Goal: Task Accomplishment & Management: Manage account settings

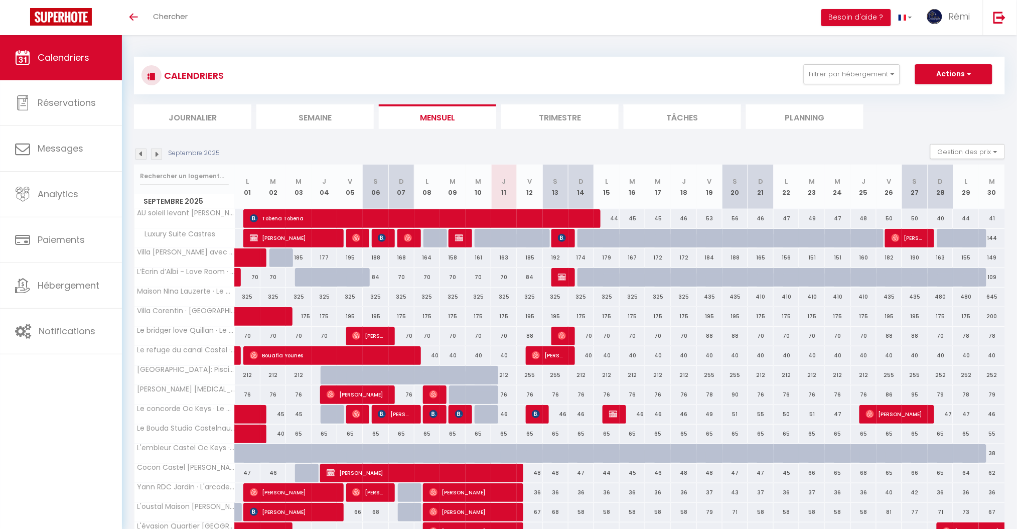
click at [160, 153] on img at bounding box center [156, 153] width 11 height 11
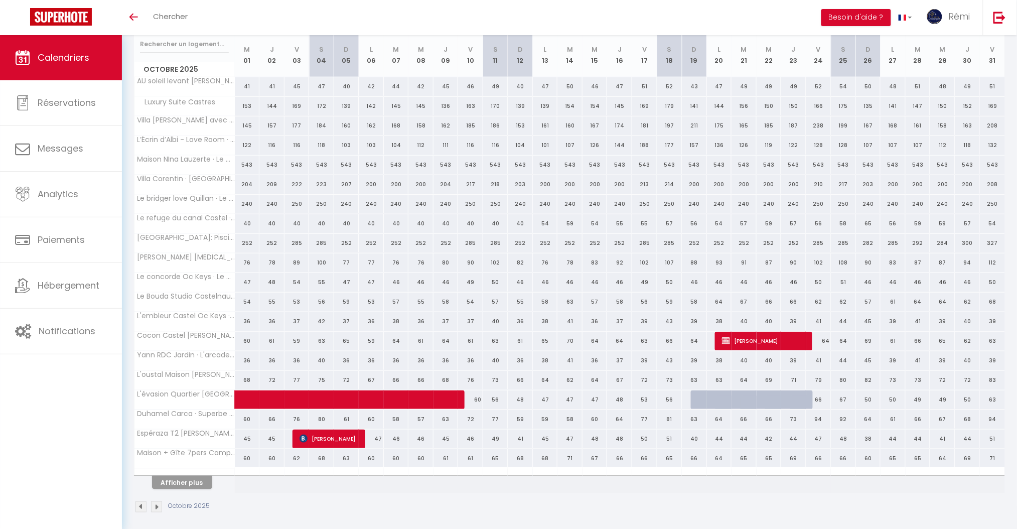
scroll to position [138, 0]
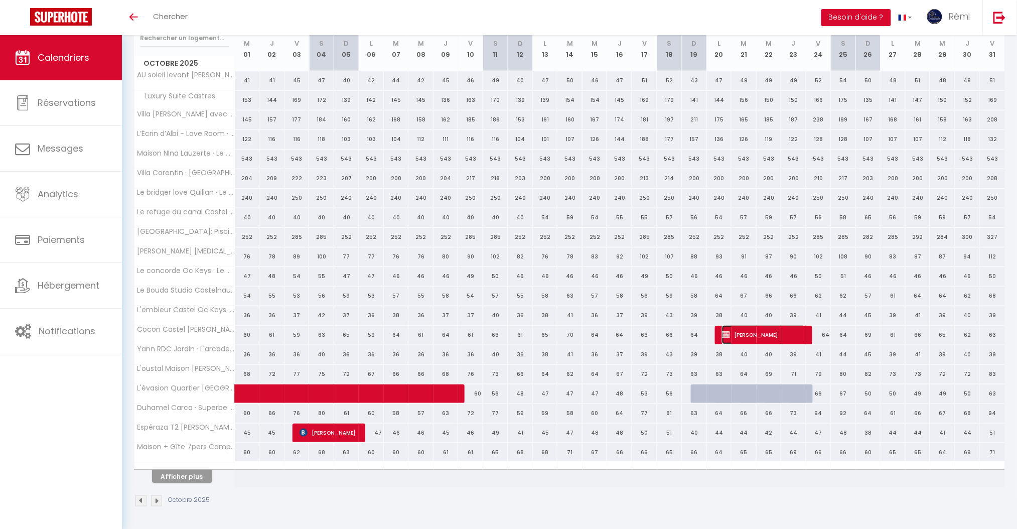
click at [742, 336] on span "[PERSON_NAME]" at bounding box center [764, 334] width 84 height 19
select select "KO"
select select "0"
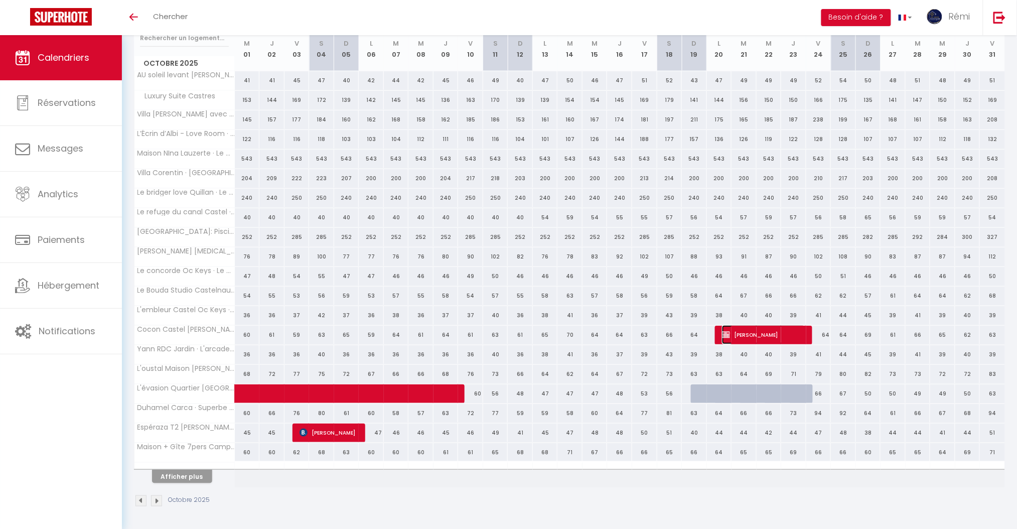
select select "1"
select select
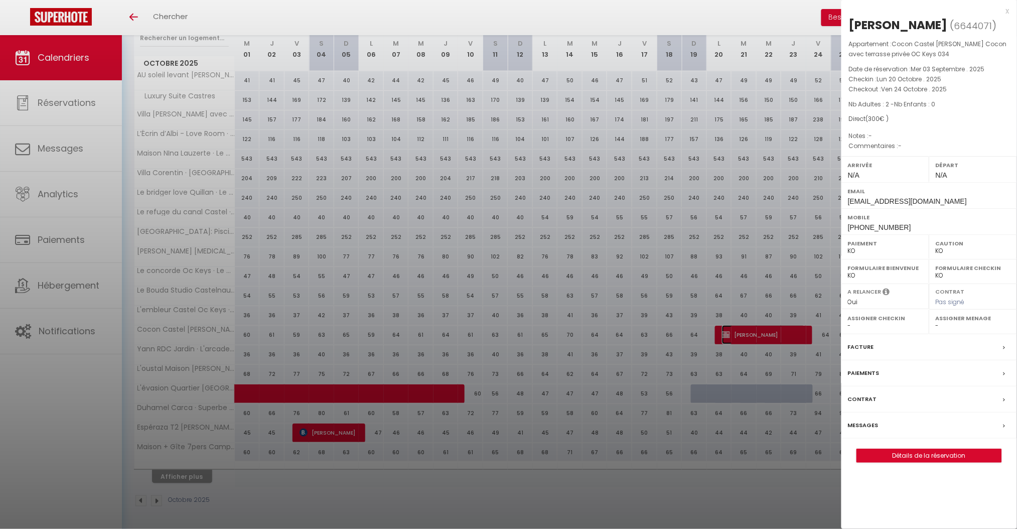
select select "26329"
click at [867, 366] on div "Paiements" at bounding box center [929, 373] width 176 height 26
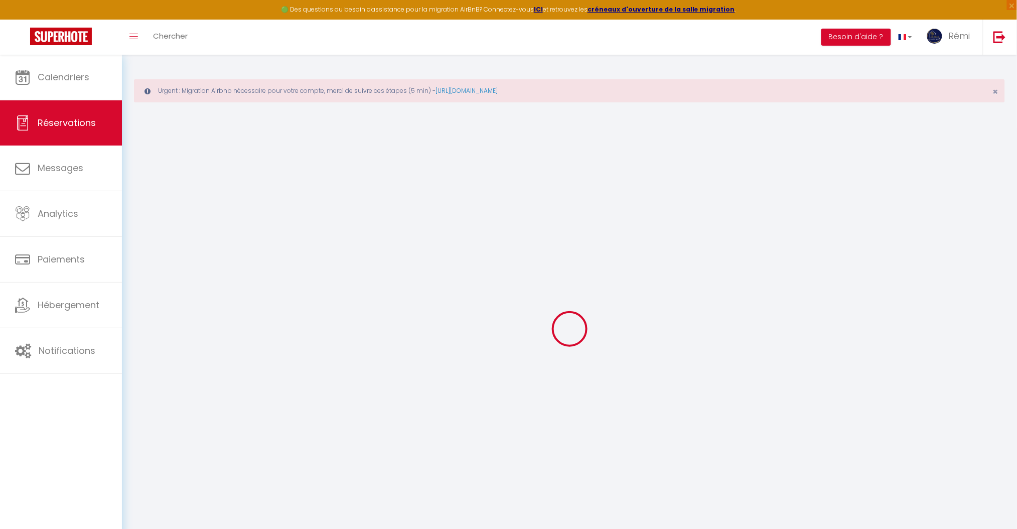
select select "0"
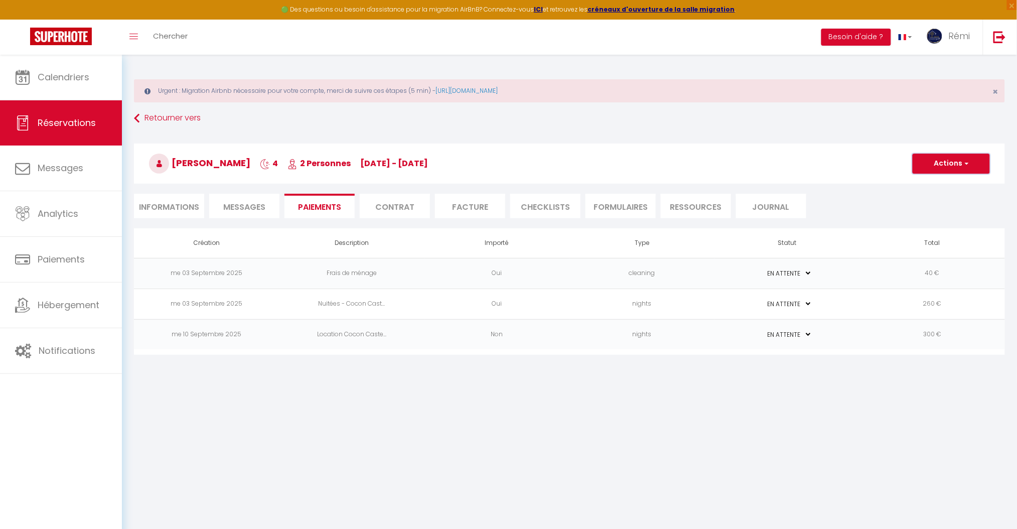
click at [959, 165] on button "Actions" at bounding box center [950, 163] width 77 height 20
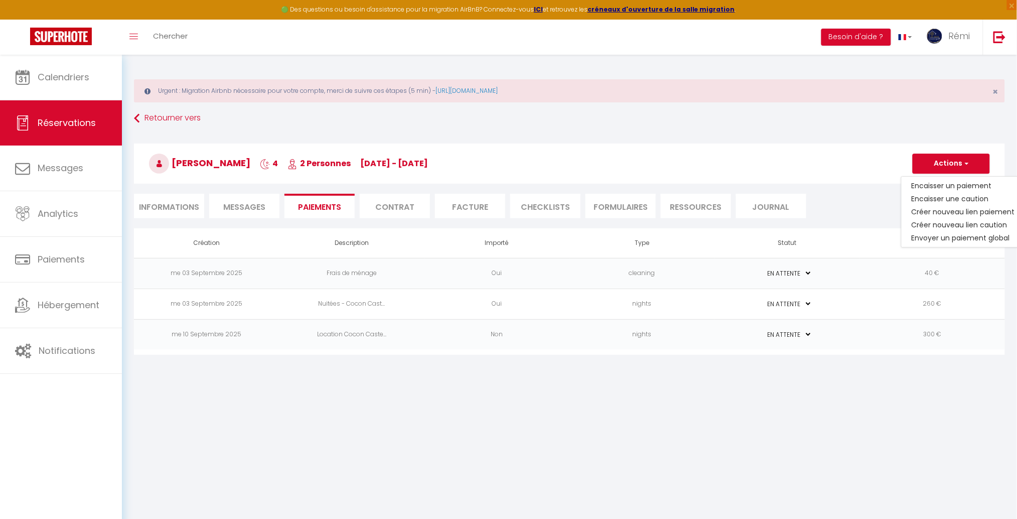
click at [647, 340] on td "nights" at bounding box center [641, 334] width 145 height 31
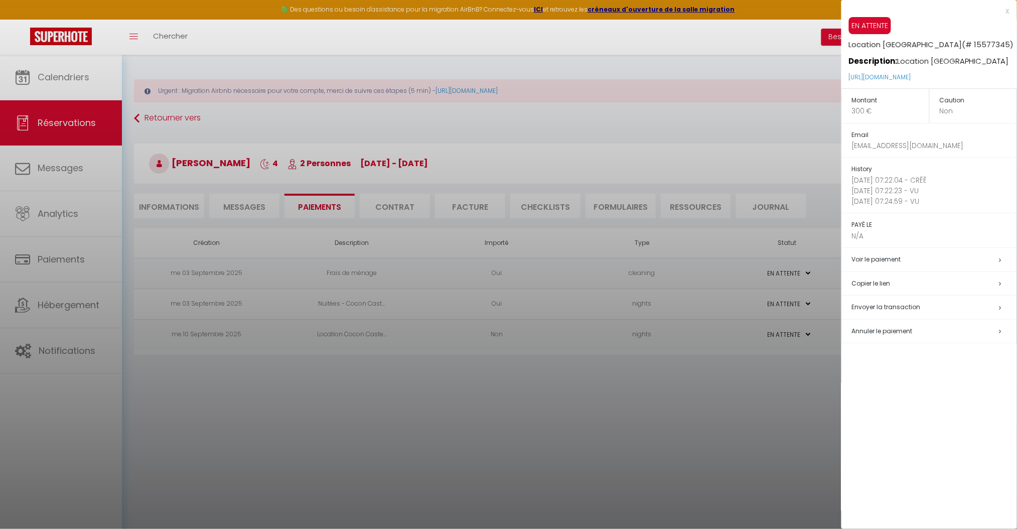
click at [865, 332] on span "Annuler le paiement" at bounding box center [882, 331] width 61 height 9
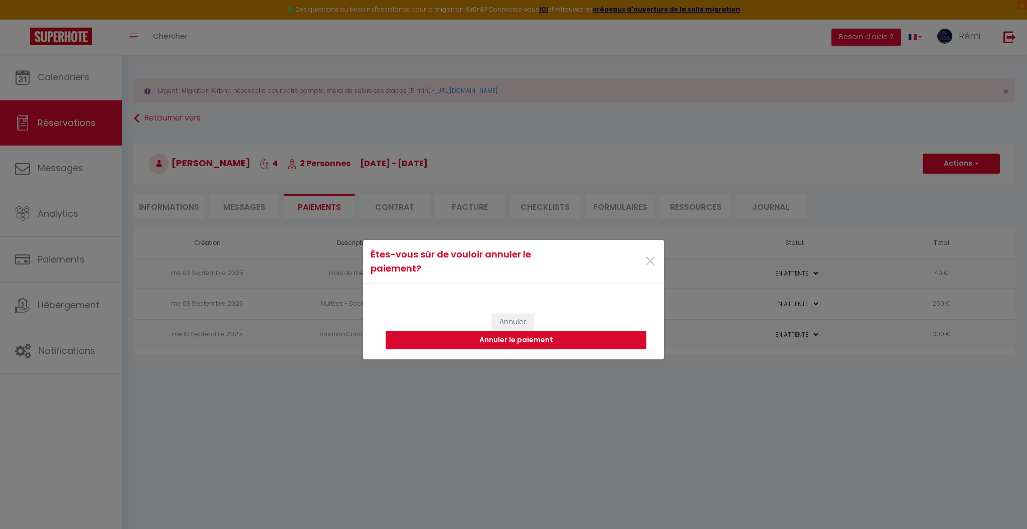
click at [609, 339] on button "Annuler le paiement" at bounding box center [516, 340] width 261 height 19
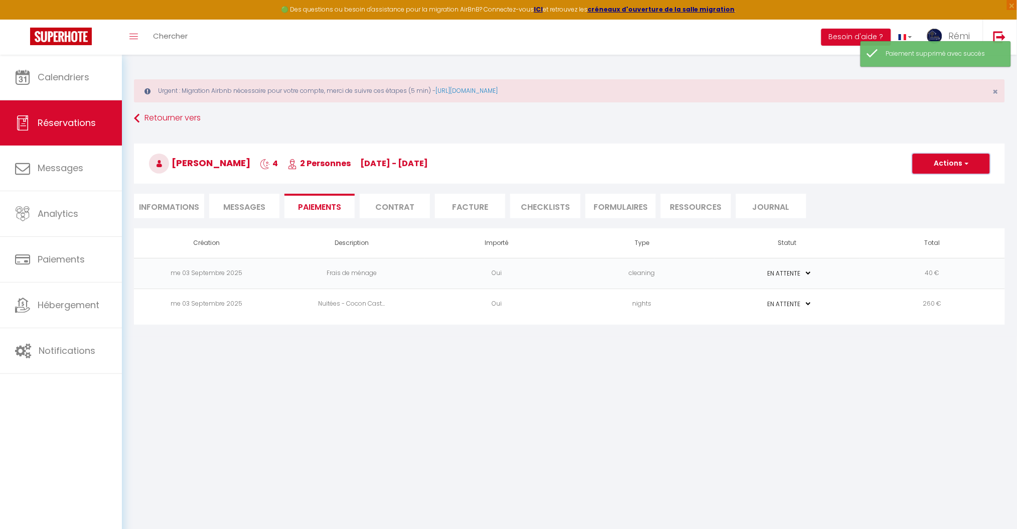
click at [941, 163] on button "Actions" at bounding box center [950, 163] width 77 height 20
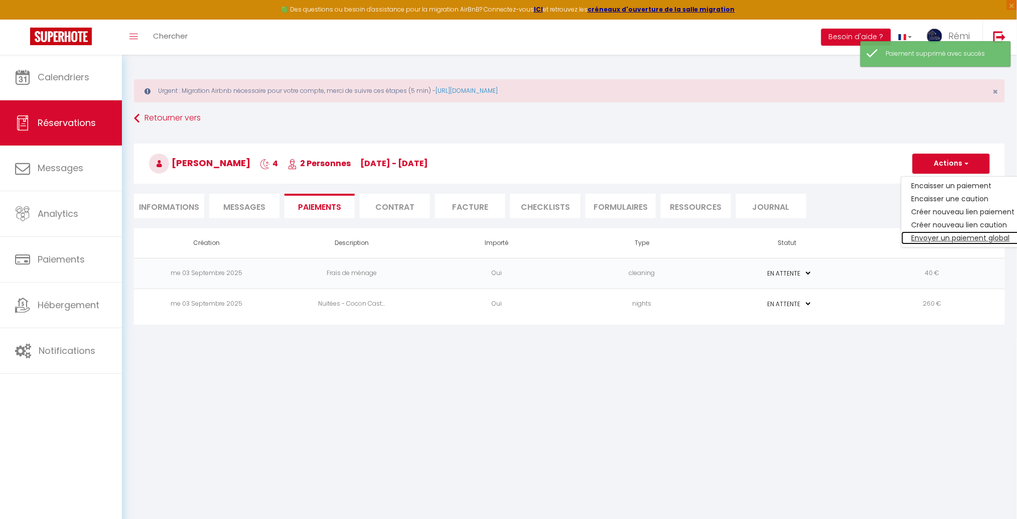
click at [944, 237] on link "Envoyer un paiement global" at bounding box center [962, 237] width 123 height 13
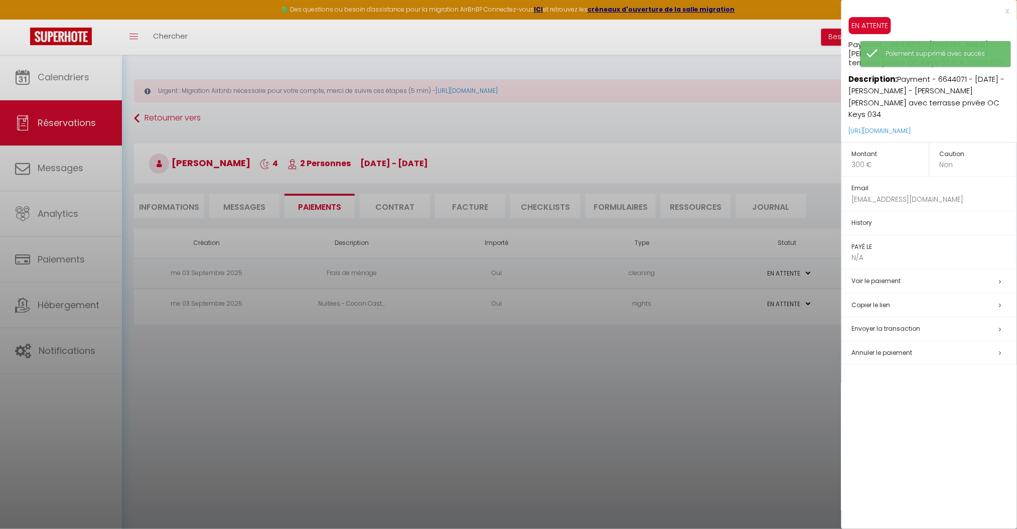
click at [885, 299] on h5 "Copier le lien" at bounding box center [934, 305] width 165 height 12
click at [706, 106] on div at bounding box center [508, 264] width 1017 height 529
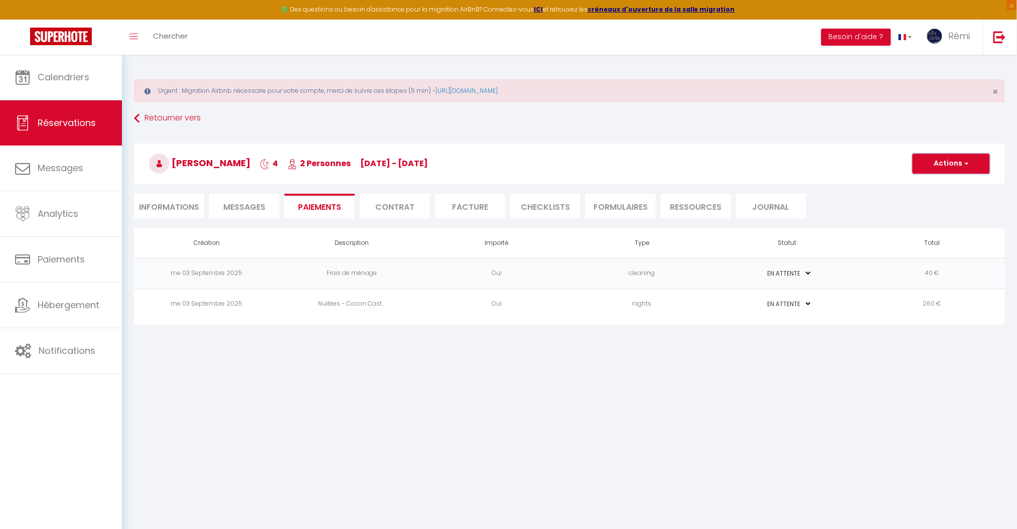
click at [925, 164] on button "Actions" at bounding box center [950, 163] width 77 height 20
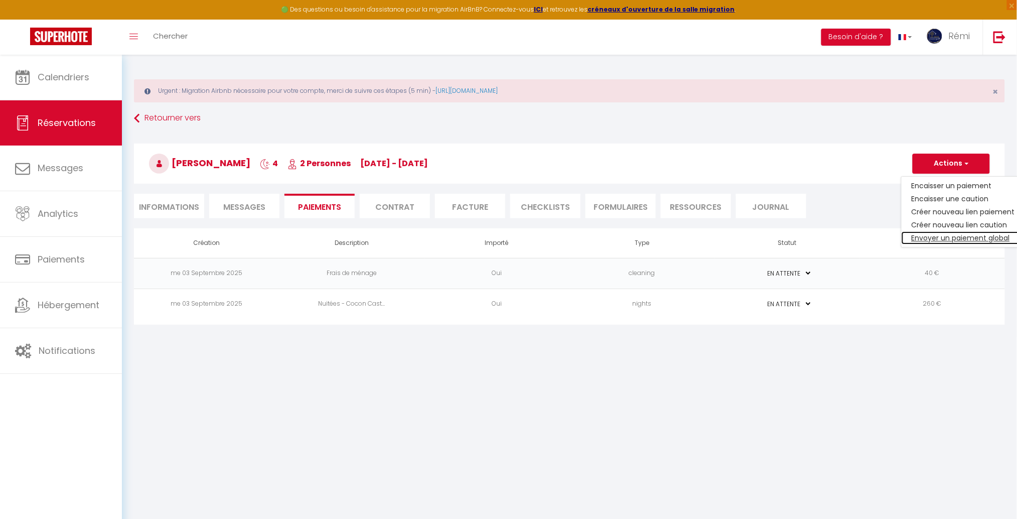
click at [955, 239] on link "Envoyer un paiement global" at bounding box center [962, 237] width 123 height 13
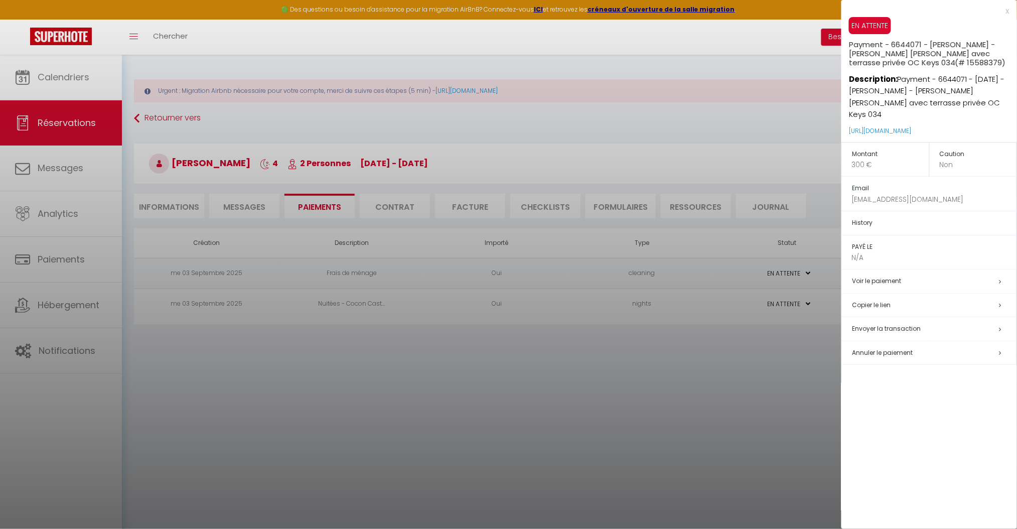
click at [892, 299] on h5 "Copier le lien" at bounding box center [934, 305] width 165 height 12
click at [745, 142] on div at bounding box center [508, 264] width 1017 height 529
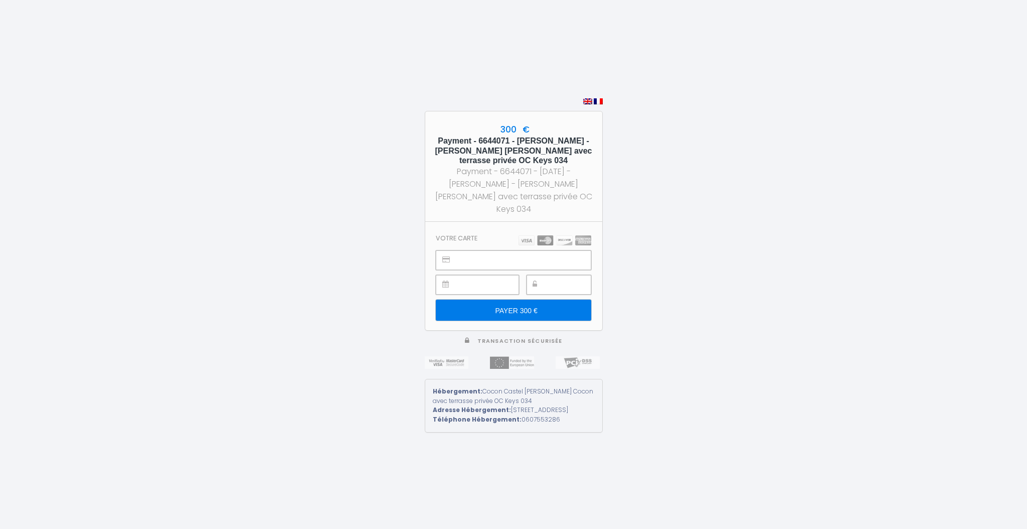
type input "PAYER 300 €"
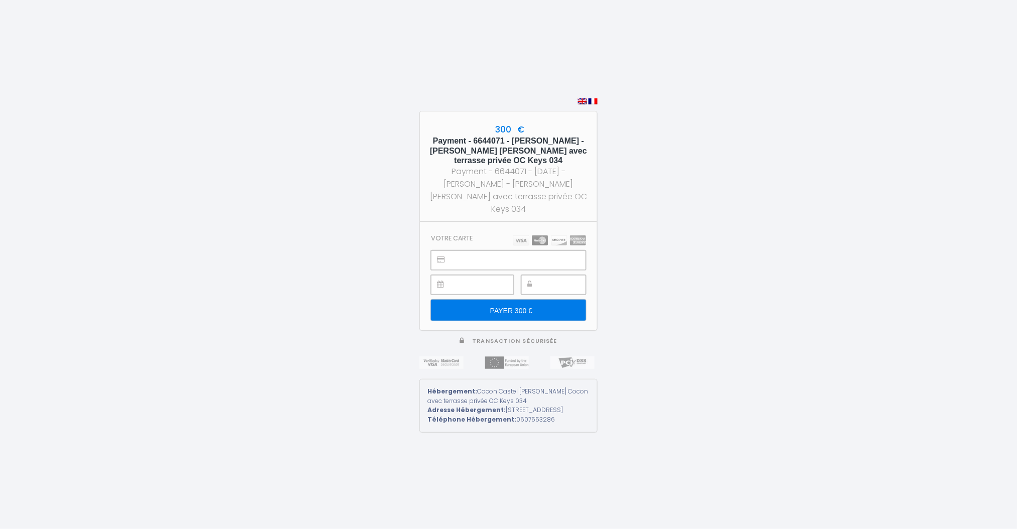
click at [880, 205] on div "300 € Payment - 6644071 - [PERSON_NAME] - [PERSON_NAME] [PERSON_NAME] Cocon ave…" at bounding box center [508, 264] width 1017 height 529
click at [820, 346] on div "300 € Payment - 6644071 - Nadine Jaffres - Cocon Castel Richard · Le Cocon avec…" at bounding box center [508, 264] width 1017 height 529
click at [799, 151] on div "300 € Payment - 6644071 - Nadine Jaffres - Cocon Castel Richard · Le Cocon avec…" at bounding box center [508, 264] width 1017 height 529
click at [712, 264] on div "300 € Payment - 6644071 - [PERSON_NAME] - [PERSON_NAME] [PERSON_NAME] Cocon ave…" at bounding box center [508, 264] width 1017 height 529
click at [502, 308] on input "PAYER 300 €" at bounding box center [508, 309] width 155 height 21
